Goal: Task Accomplishment & Management: Complete application form

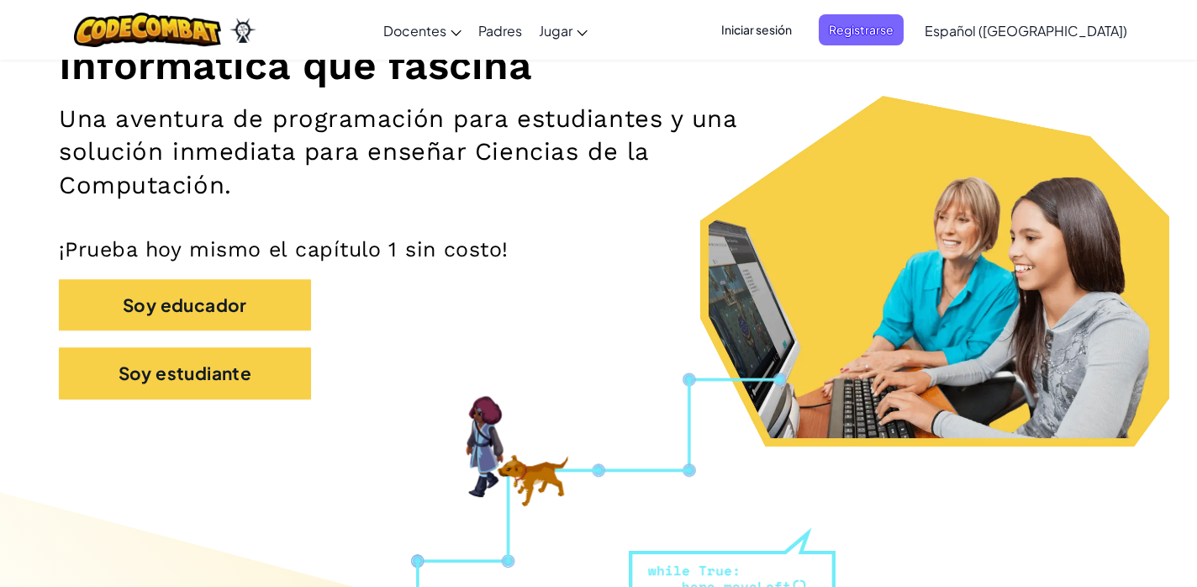
click at [773, 254] on p "¡Prueba hoy mismo el capítulo 1 sin costo!" at bounding box center [598, 249] width 1079 height 26
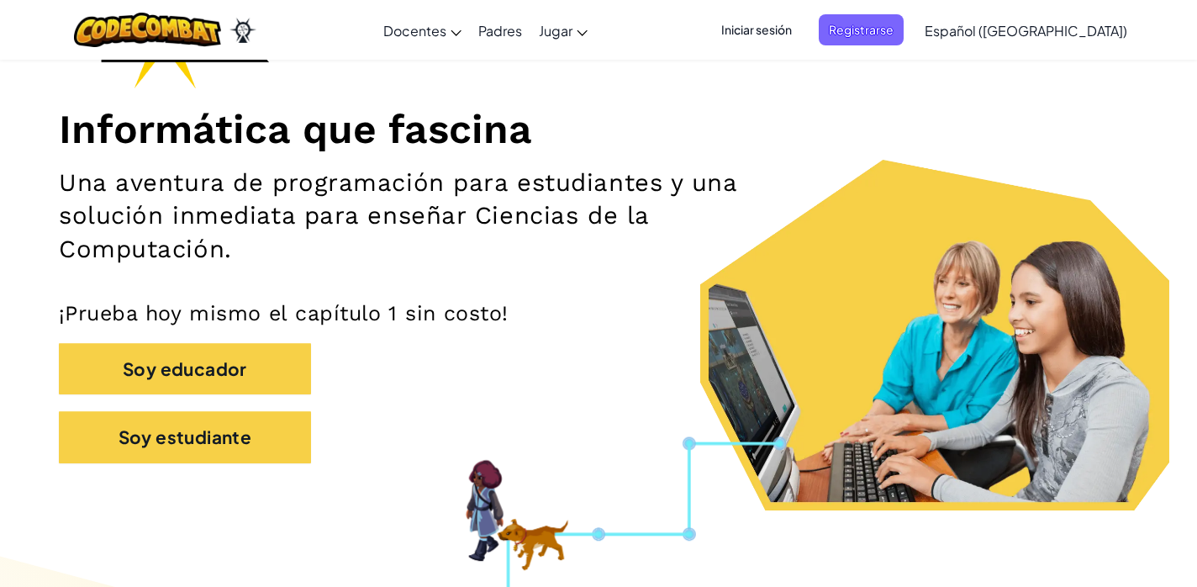
scroll to position [168, 0]
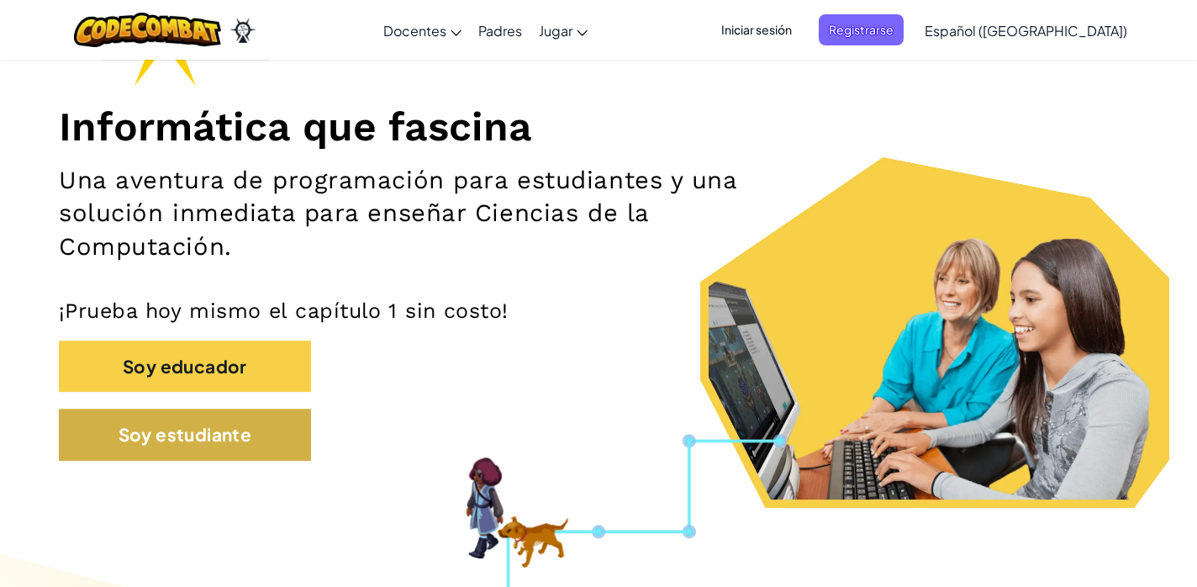
click at [188, 432] on button "Soy estudiante" at bounding box center [185, 433] width 252 height 51
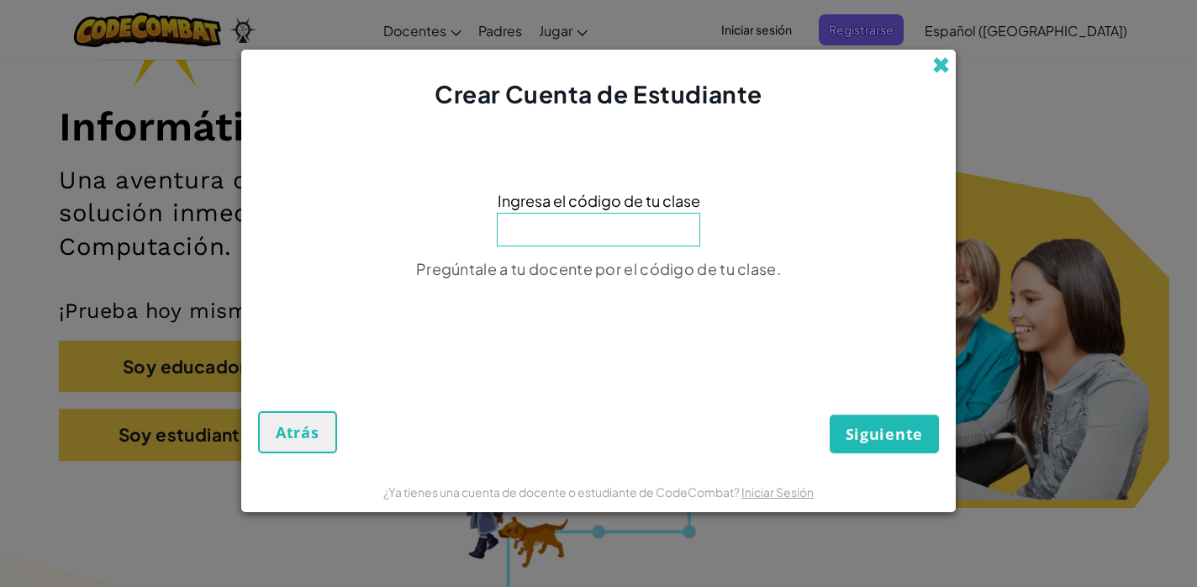
click at [944, 72] on span at bounding box center [941, 65] width 18 height 18
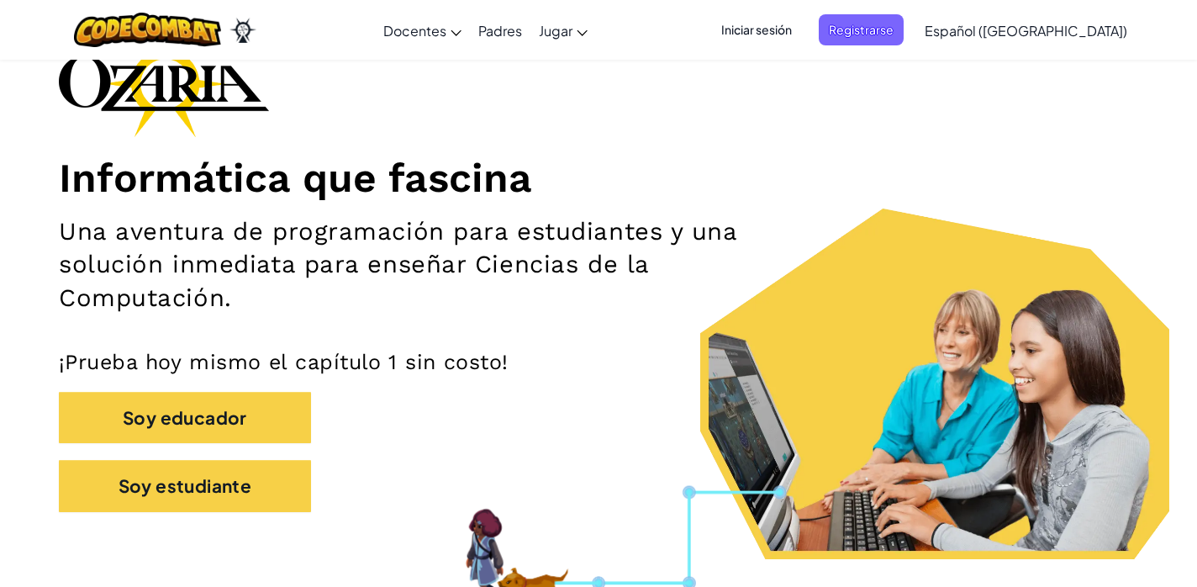
scroll to position [135, 0]
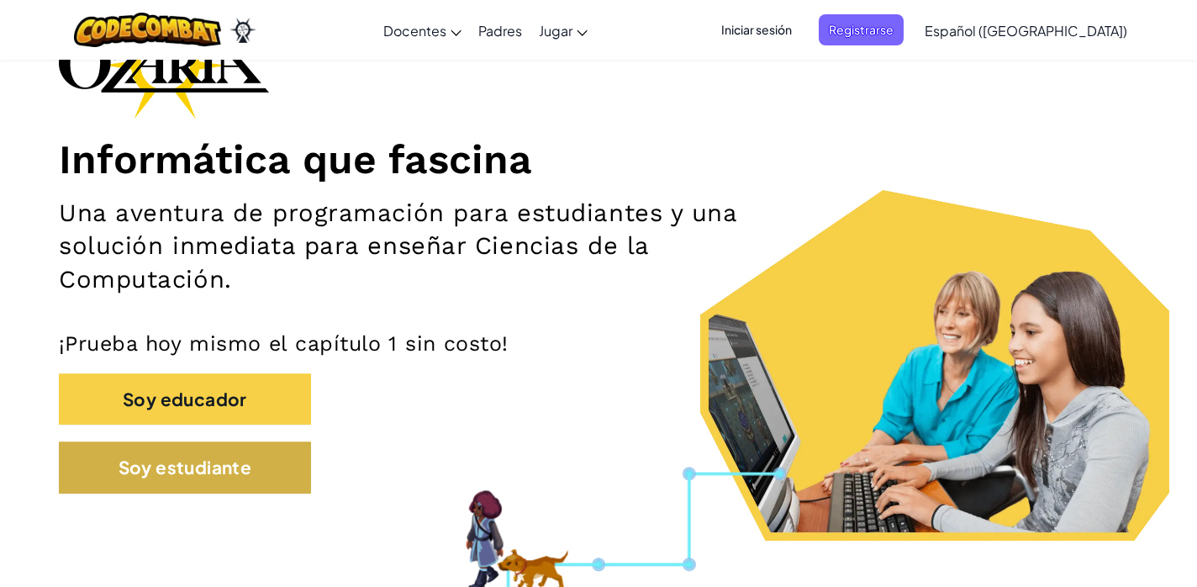
click at [206, 452] on button "Soy estudiante" at bounding box center [185, 466] width 252 height 51
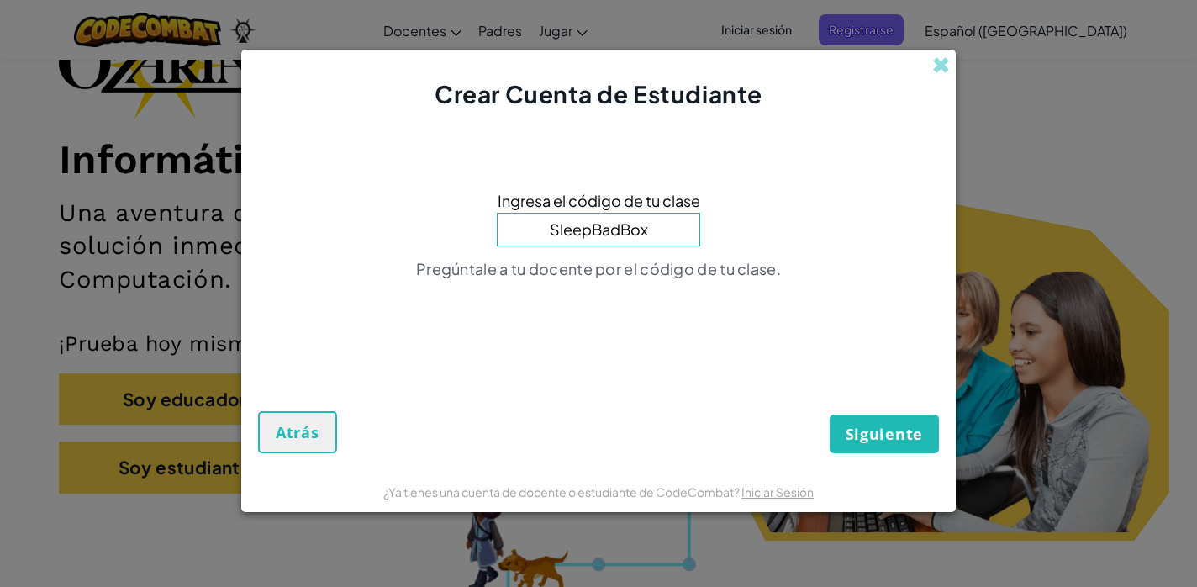
type input "SleepBadBox"
click at [884, 434] on button "Siguiente" at bounding box center [883, 433] width 109 height 39
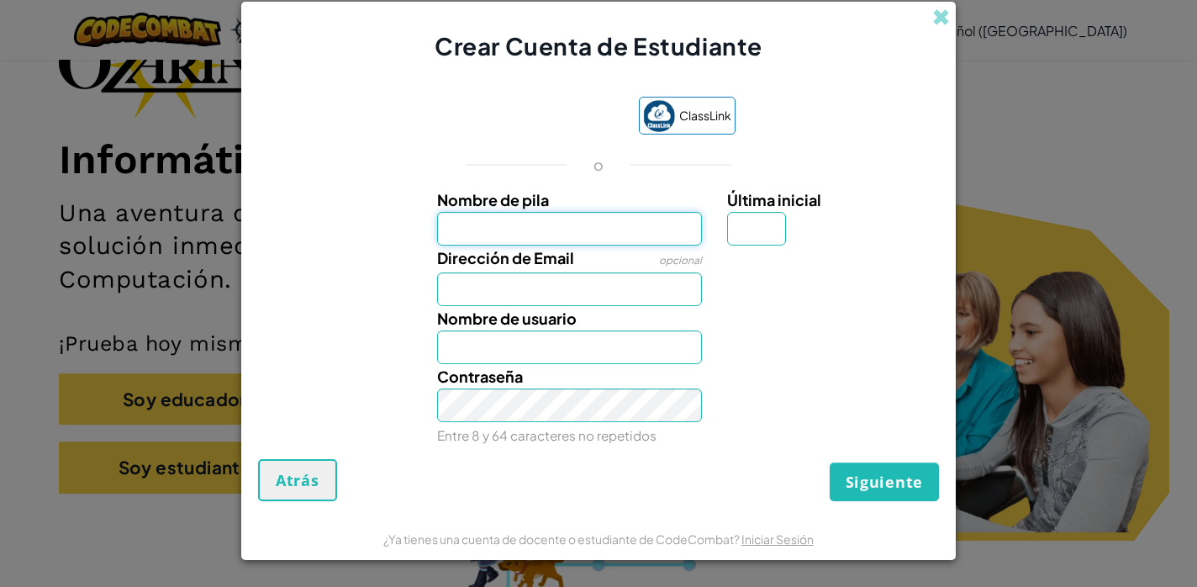
click at [603, 233] on input "Nombre de pila" at bounding box center [570, 229] width 266 height 34
type input "Gabyy"
click at [797, 361] on span "Ese nombre de usuario ya esta en uso! Intenta Gabyy67976038?" at bounding box center [825, 347] width 197 height 32
click at [557, 231] on input "Gabyy" at bounding box center [570, 229] width 266 height 34
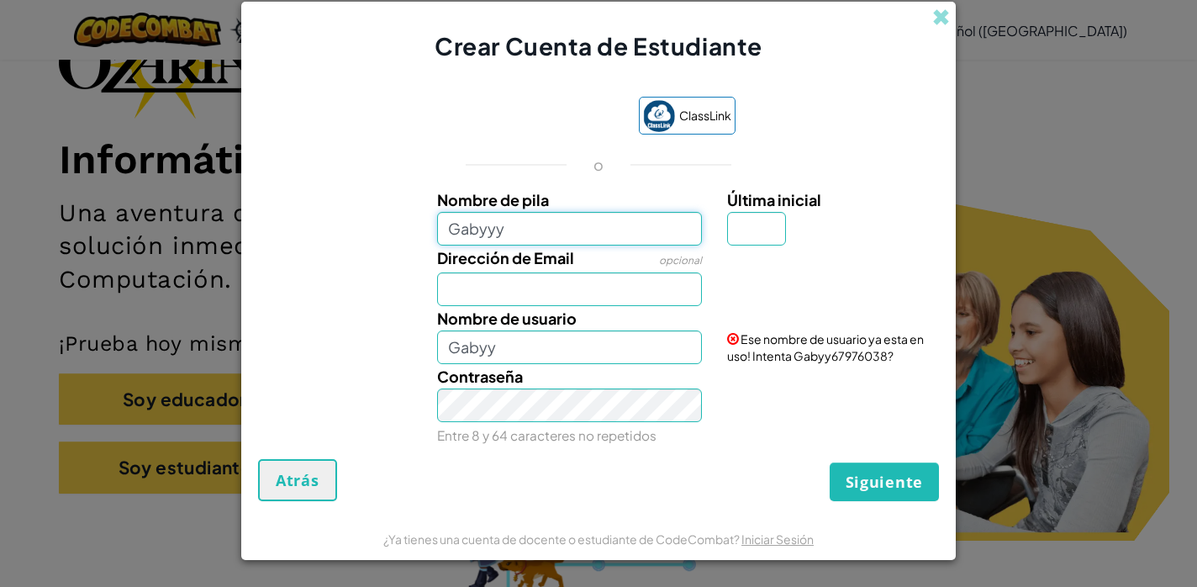
type input "Gabyyy"
click at [723, 290] on div "Dirección de Email opcional" at bounding box center [598, 275] width 697 height 61
click at [561, 227] on input "Gabyyy" at bounding box center [570, 229] width 266 height 34
type input "Glabsyy"
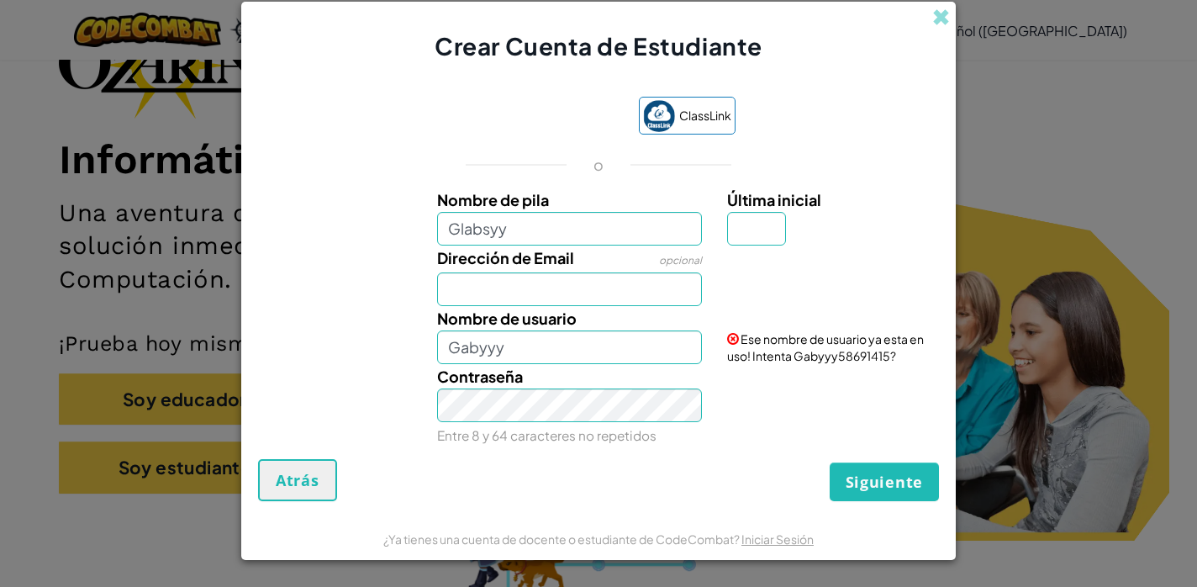
type input "Glabsyy"
click at [764, 225] on input "Última inicial" at bounding box center [756, 229] width 59 height 34
type input "G"
type input "GlabsyyG"
click at [633, 289] on input "Dirección de Email" at bounding box center [570, 289] width 266 height 34
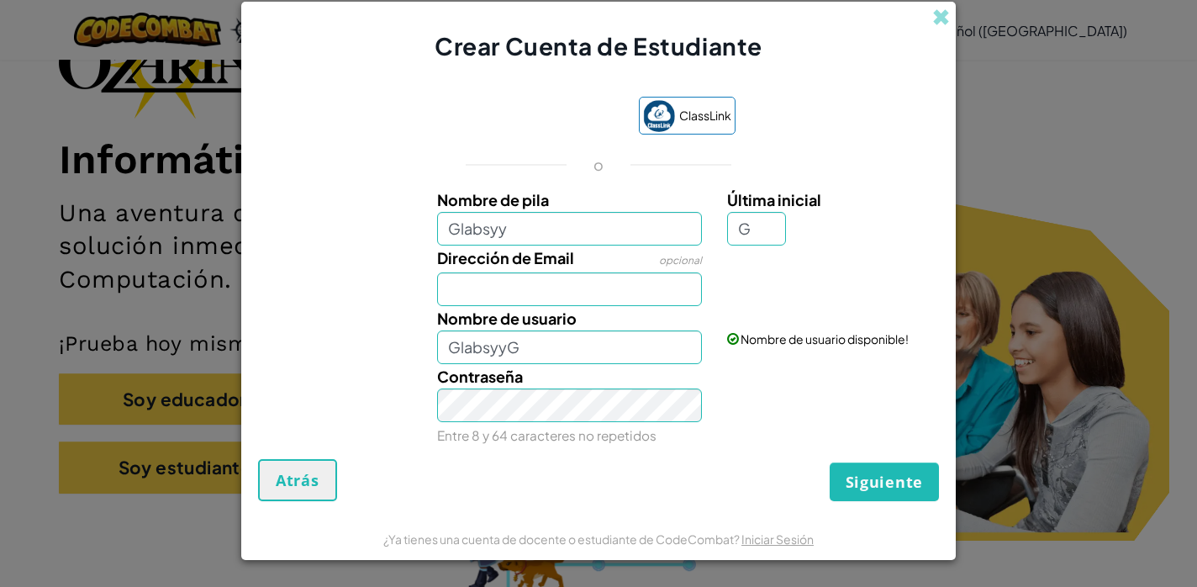
click at [882, 283] on div "Dirección de Email opcional" at bounding box center [598, 275] width 697 height 61
click at [587, 303] on input "Dirección de Email" at bounding box center [570, 289] width 266 height 34
type input "[EMAIL_ADDRESS][DOMAIN_NAME]"
click at [747, 458] on div "ClassLink o Nombre de pila Glabsyy Última inicial G Dirección de Email opcional…" at bounding box center [598, 269] width 681 height 378
click at [674, 435] on div "Contraseña Entre 8 y 64 caracteres no repetidos" at bounding box center [569, 405] width 291 height 83
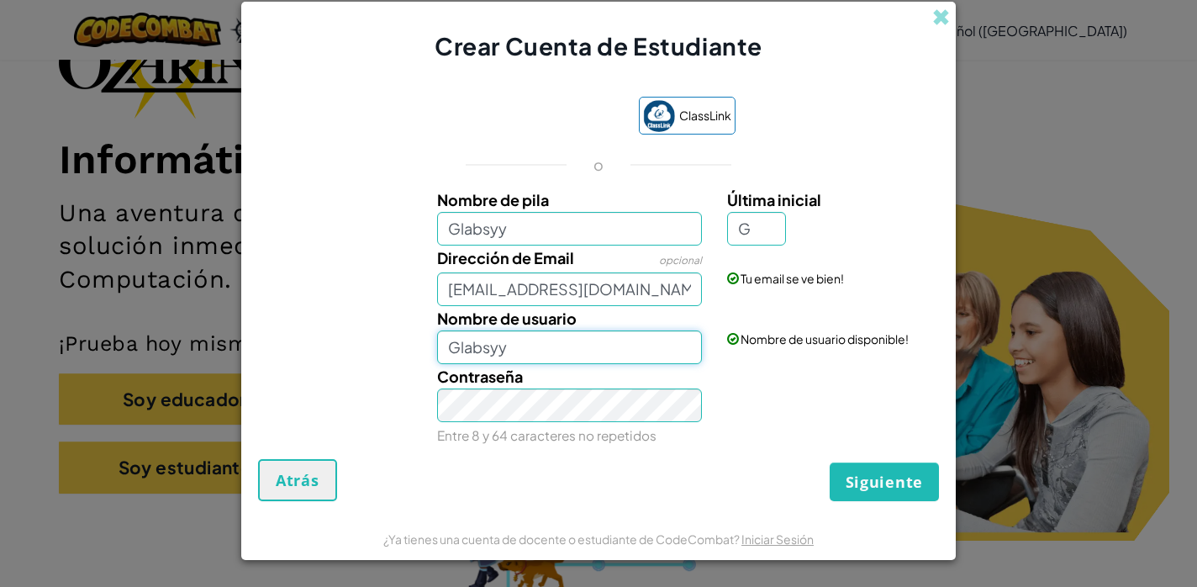
type input "Glabsyy"
click at [504, 217] on input "Glabsyy" at bounding box center [570, 229] width 266 height 34
type input "[PERSON_NAME]"
type input "GabrielaG"
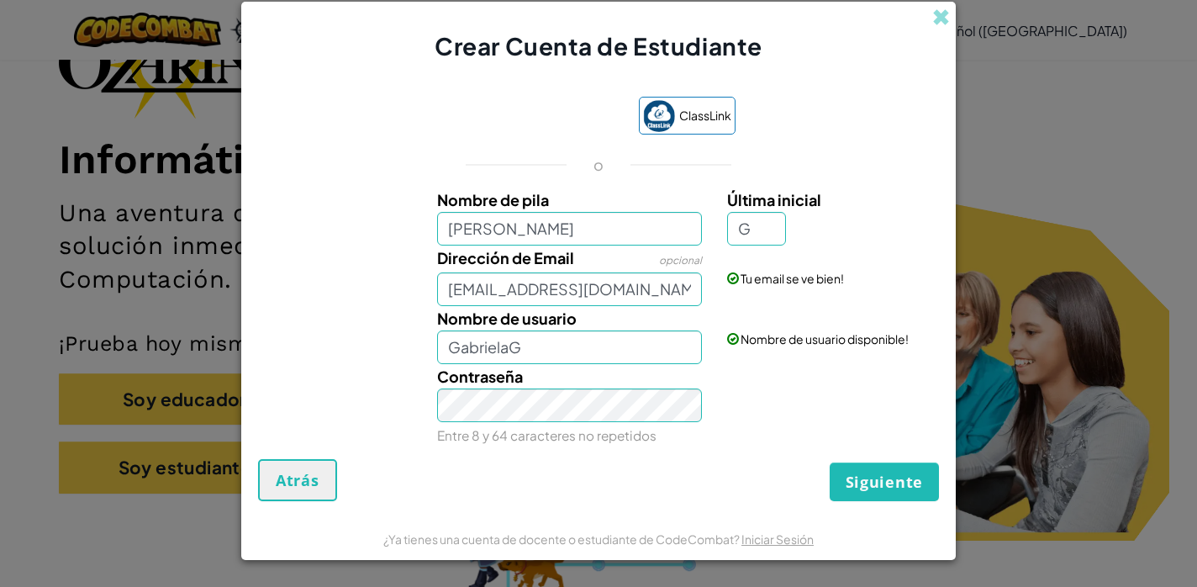
click at [745, 355] on div "Nombre de usuario GabrielaG Nombre de usuario disponible!" at bounding box center [598, 335] width 697 height 58
click at [750, 235] on input "G" at bounding box center [756, 229] width 59 height 34
type input "L"
type input "[PERSON_NAME]"
click at [596, 229] on input "[PERSON_NAME]" at bounding box center [570, 229] width 266 height 34
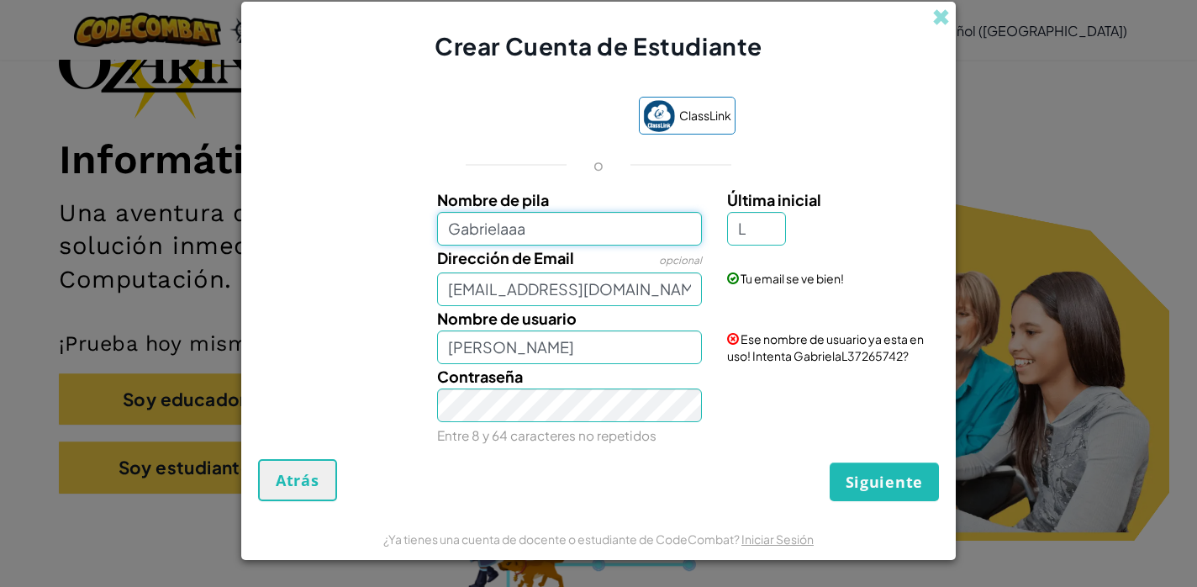
type input "Gabrielaaa"
type input "GabrielaaaL"
click at [765, 406] on div "Contraseña Entre 8 y 64 caracteres no repetidos" at bounding box center [598, 405] width 697 height 83
click at [449, 229] on input "Gabrielaaa" at bounding box center [570, 229] width 266 height 34
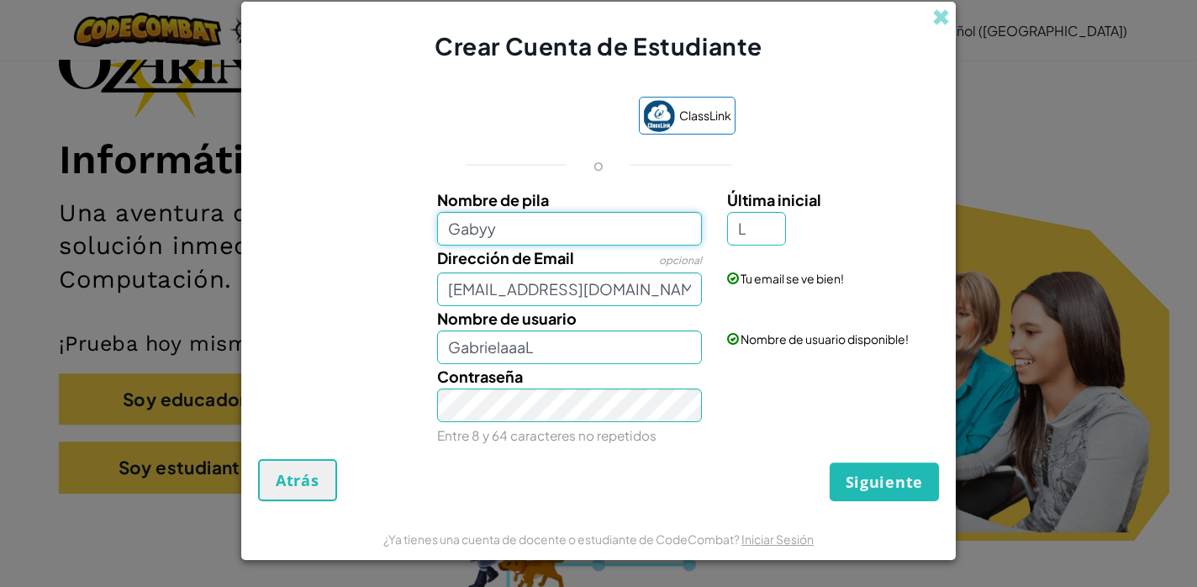
type input "Gabyy"
type input "GabyyL"
click at [377, 311] on div "Nombre de usuario GabyyL Comprobando..." at bounding box center [598, 335] width 697 height 58
click at [840, 491] on button "Siguiente" at bounding box center [883, 481] width 109 height 39
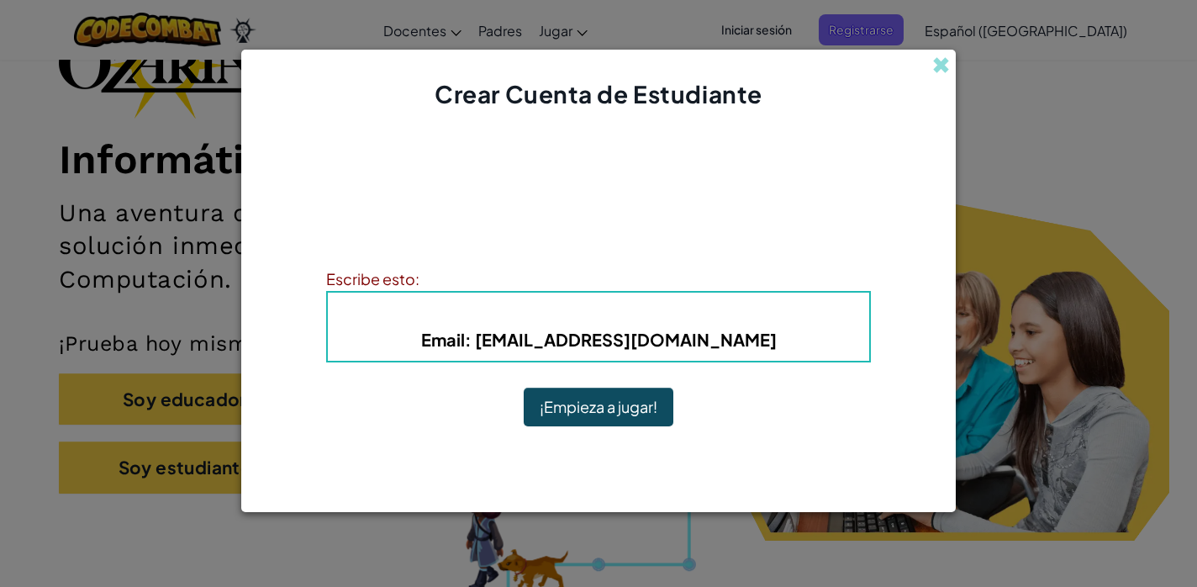
click at [629, 329] on b "Email : [EMAIL_ADDRESS][DOMAIN_NAME]" at bounding box center [598, 339] width 355 height 21
click at [651, 416] on button "¡Empieza a jugar!" at bounding box center [599, 406] width 150 height 39
